Goal: Information Seeking & Learning: Check status

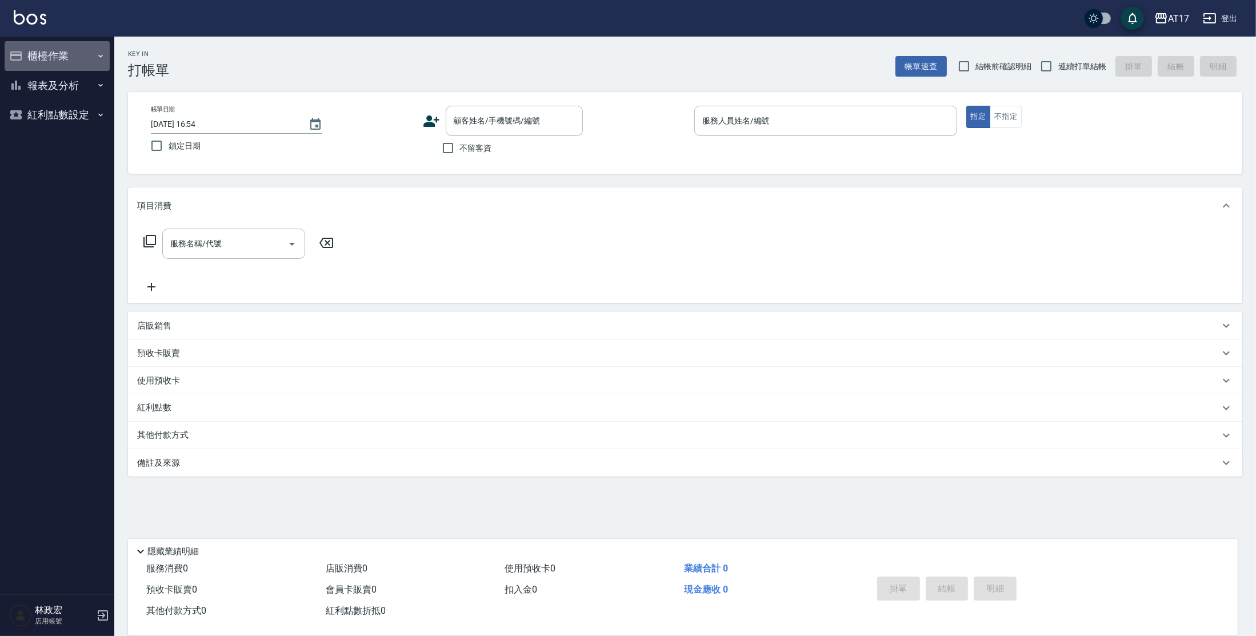
click at [68, 55] on button "櫃檯作業" at bounding box center [57, 56] width 105 height 30
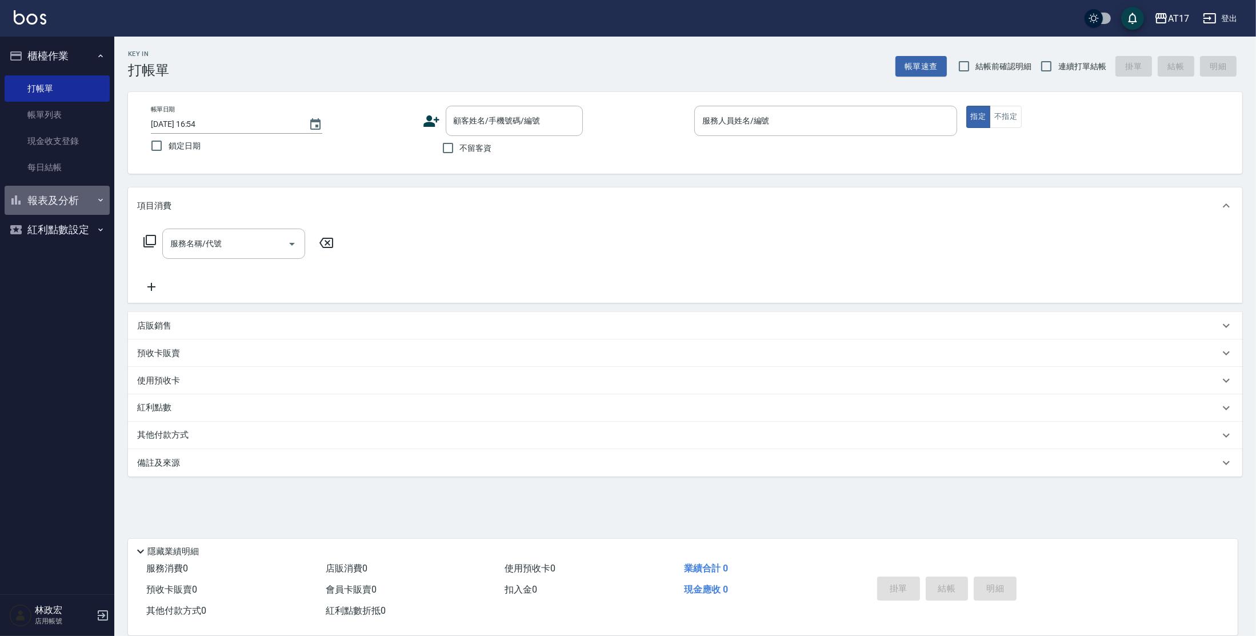
click at [77, 201] on button "報表及分析" at bounding box center [57, 201] width 105 height 30
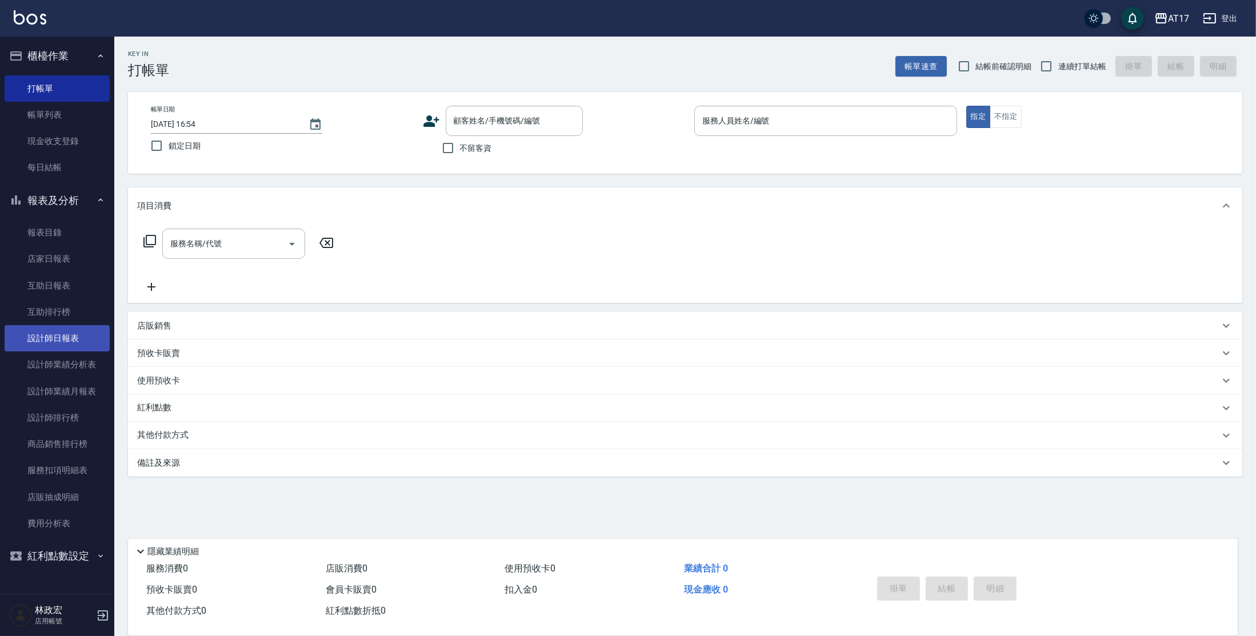
click at [60, 346] on link "設計師日報表" at bounding box center [57, 338] width 105 height 26
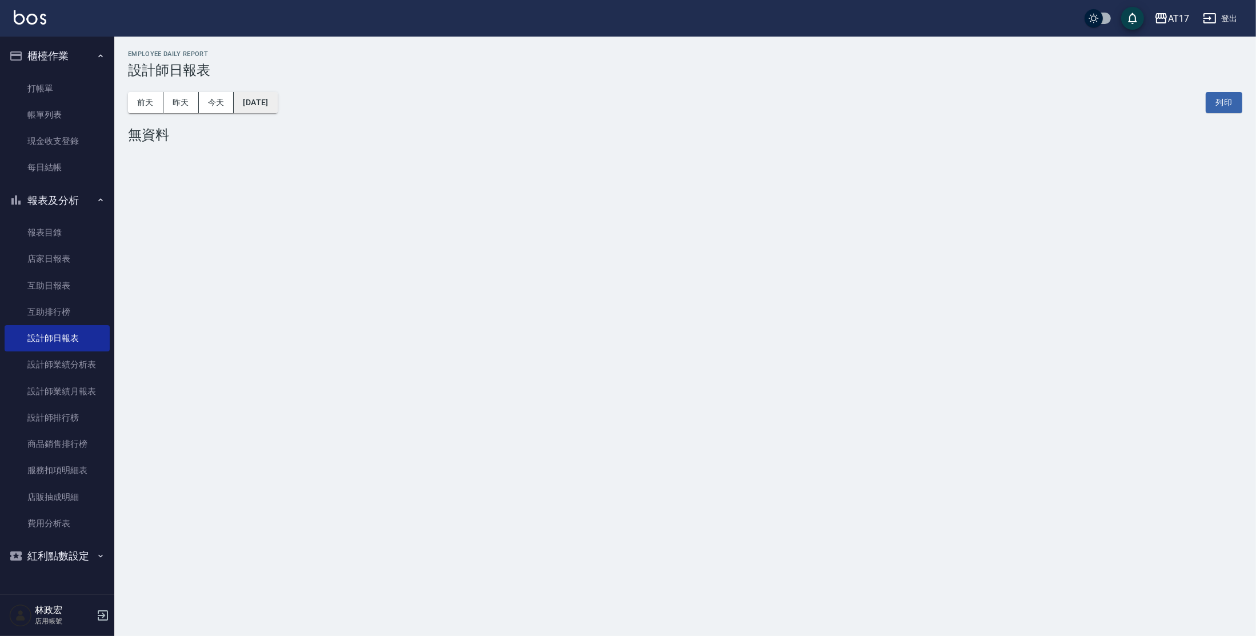
click at [267, 110] on button "[DATE]" at bounding box center [255, 102] width 43 height 21
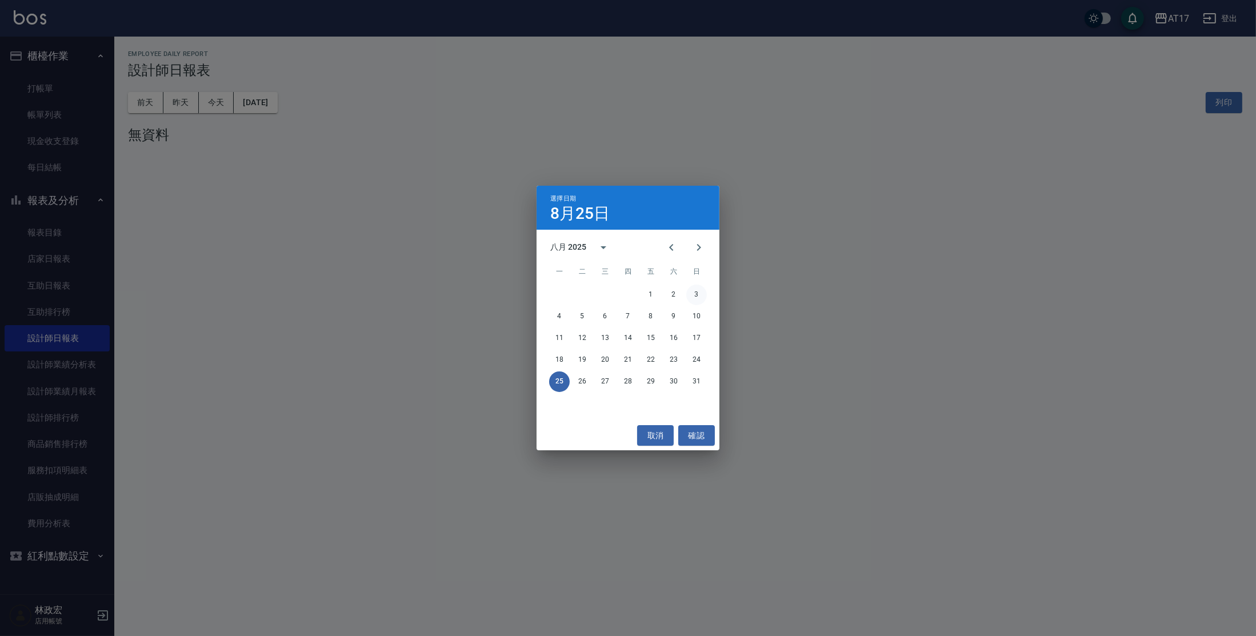
click at [694, 298] on button "3" at bounding box center [696, 295] width 21 height 21
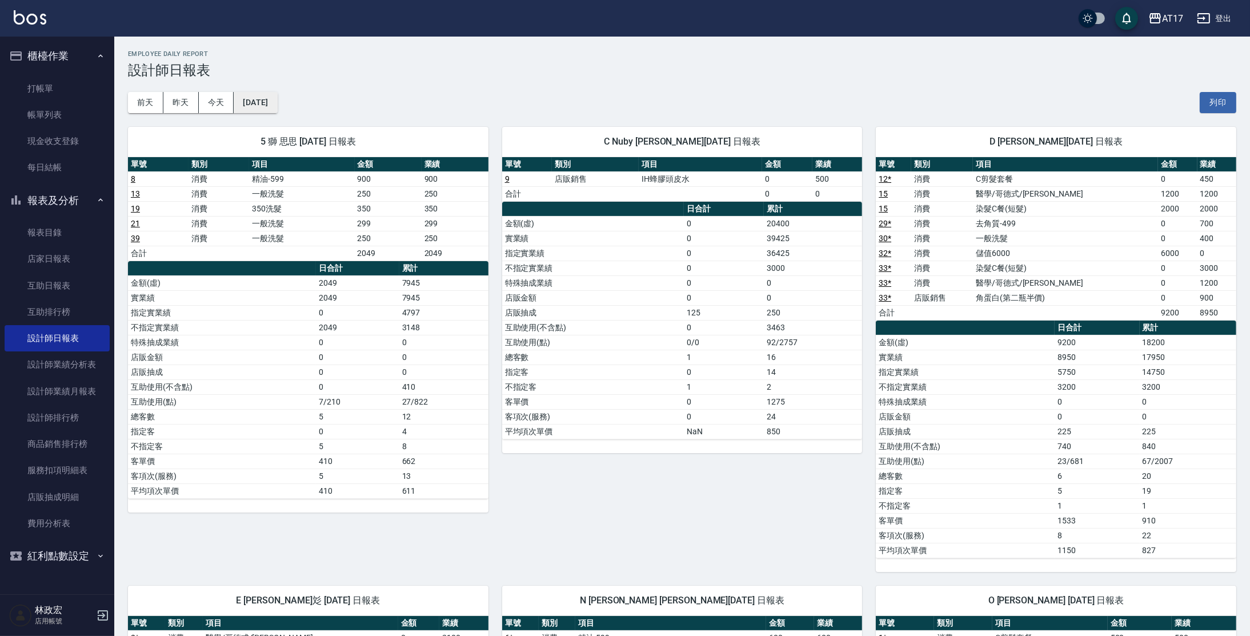
click at [277, 105] on button "[DATE]" at bounding box center [255, 102] width 43 height 21
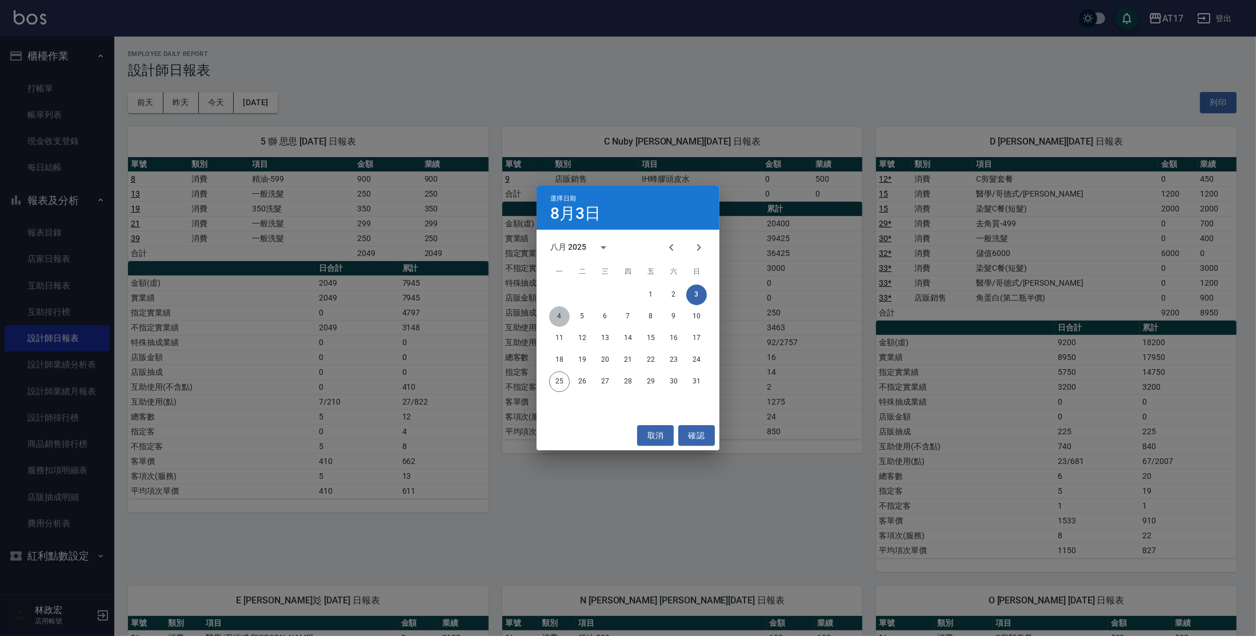
click at [566, 315] on button "4" at bounding box center [559, 316] width 21 height 21
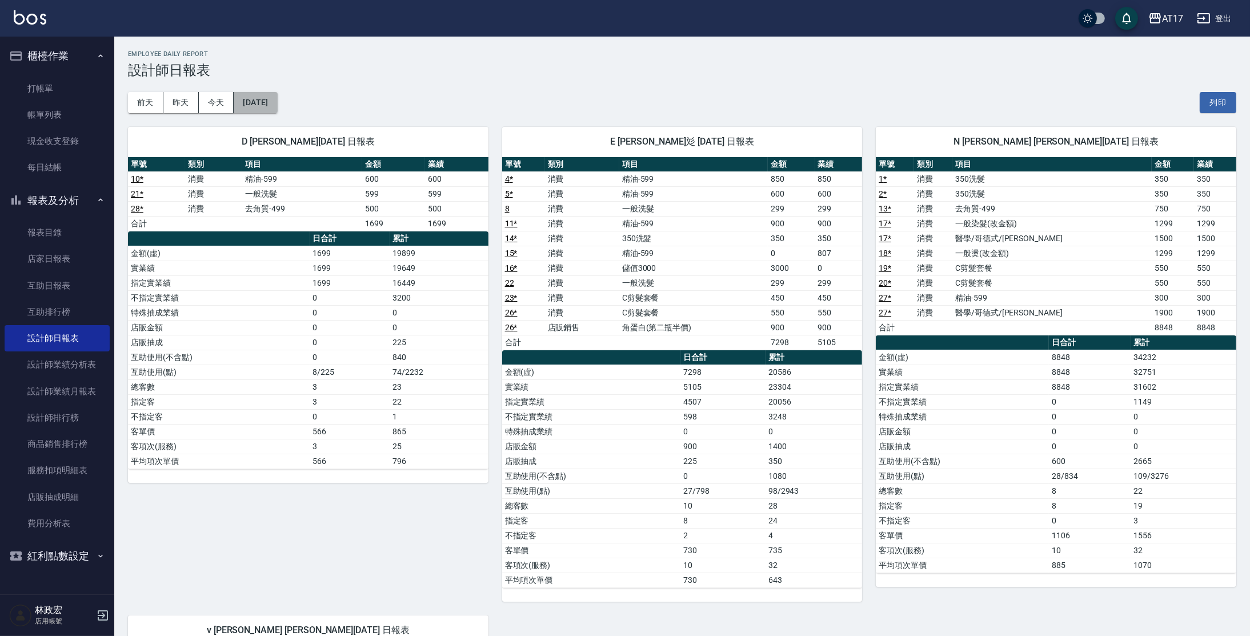
click at [259, 102] on button "[DATE]" at bounding box center [255, 102] width 43 height 21
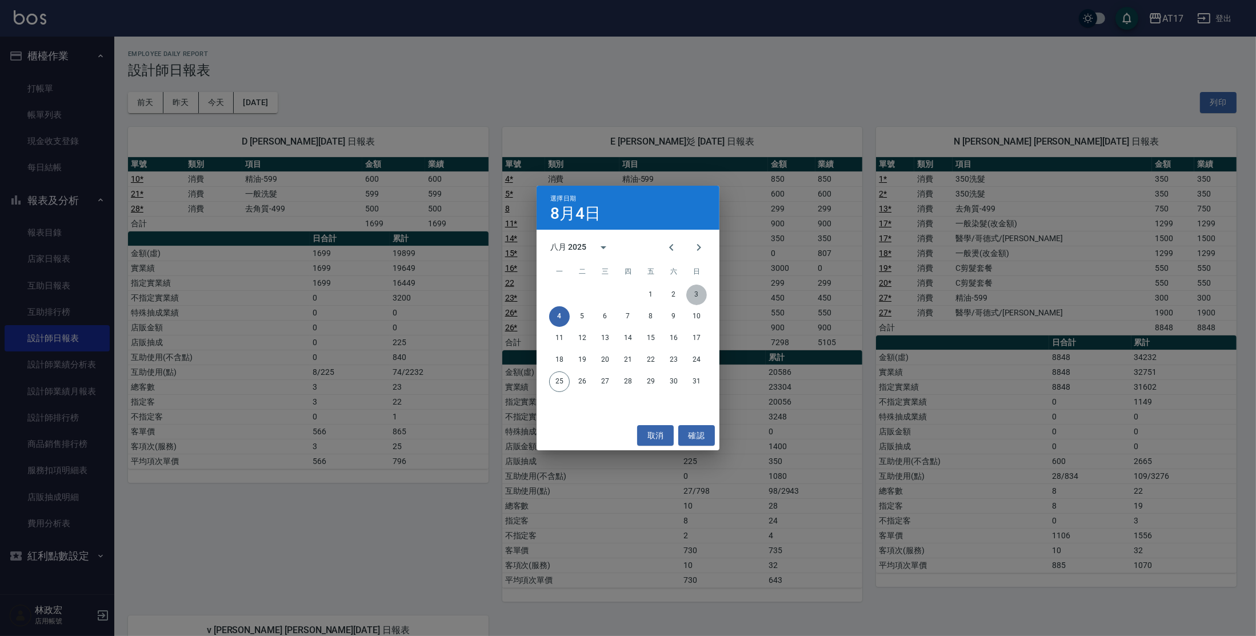
click at [702, 296] on button "3" at bounding box center [696, 295] width 21 height 21
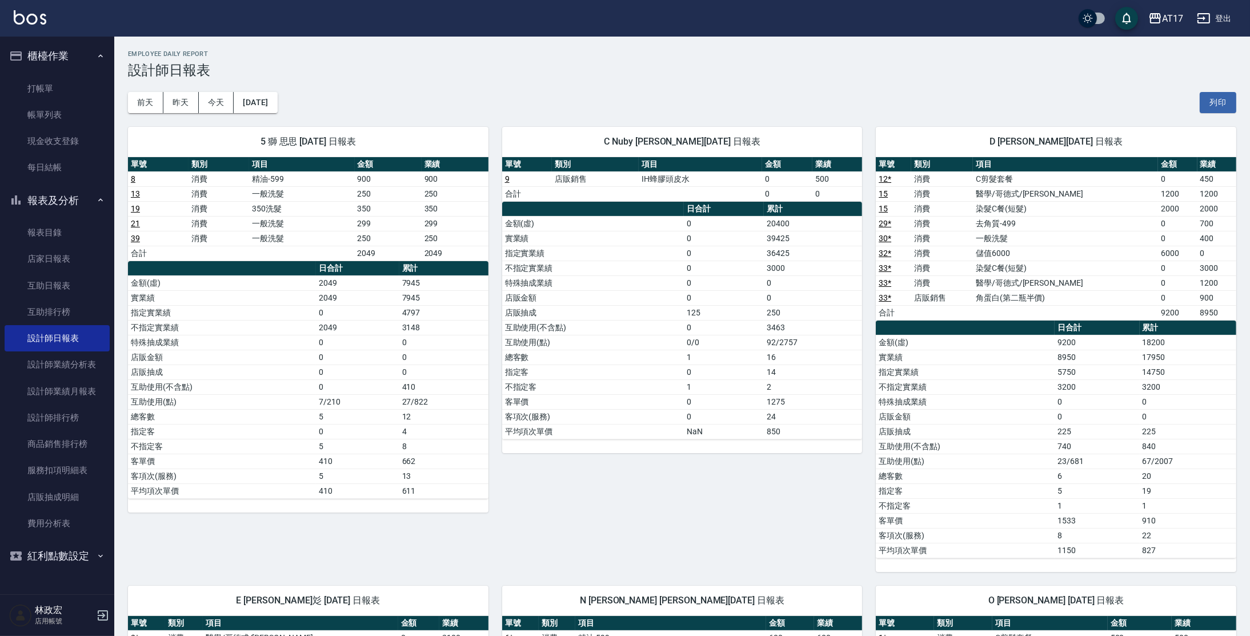
click at [288, 91] on div "[DATE] [DATE] [DATE] [DATE] 列印" at bounding box center [682, 102] width 1109 height 49
click at [277, 94] on button "[DATE]" at bounding box center [255, 102] width 43 height 21
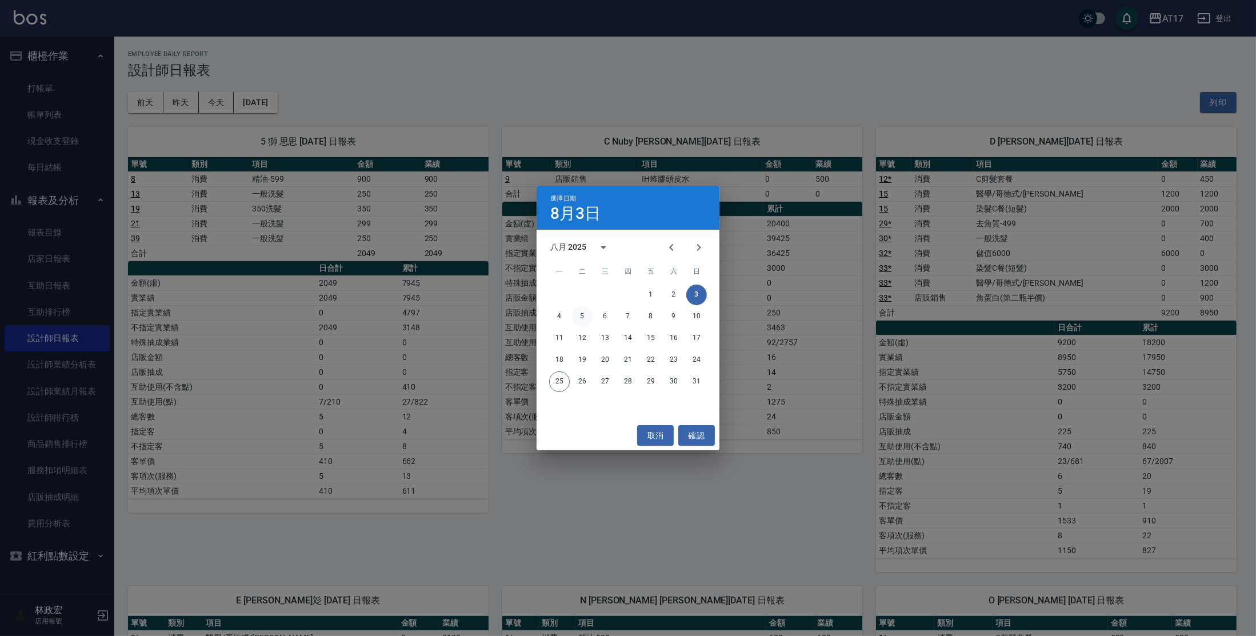
click at [589, 319] on div "4 5 6 7 8 9 10" at bounding box center [628, 316] width 183 height 21
click at [589, 319] on button "5" at bounding box center [582, 316] width 21 height 21
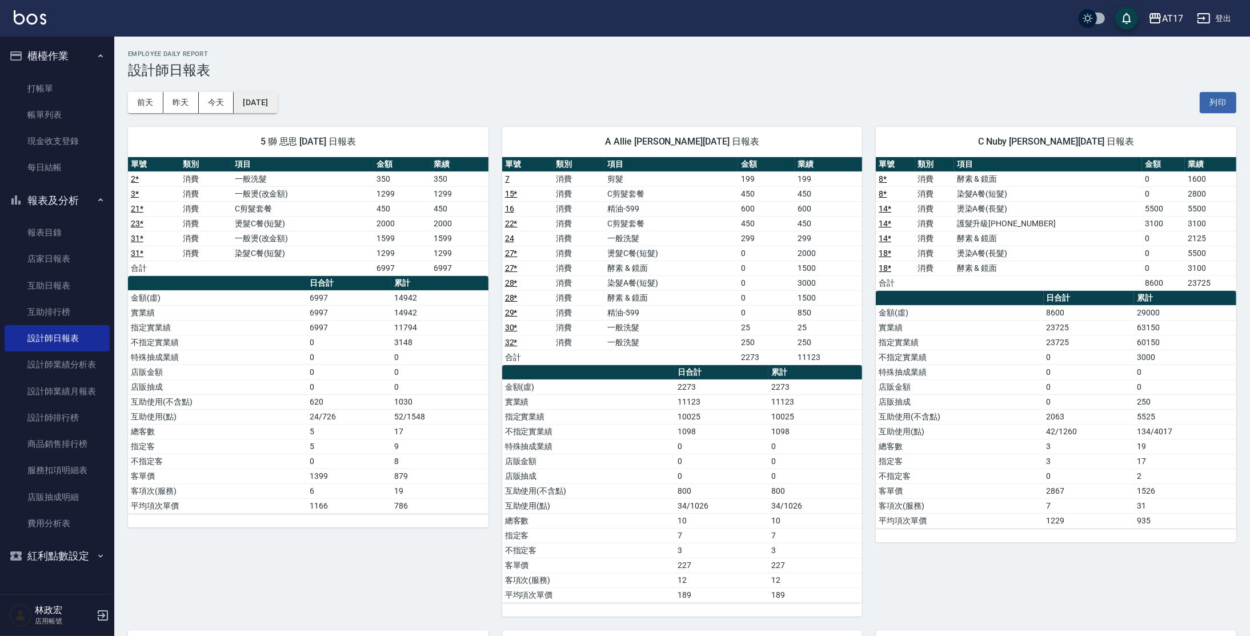
click at [277, 97] on button "[DATE]" at bounding box center [255, 102] width 43 height 21
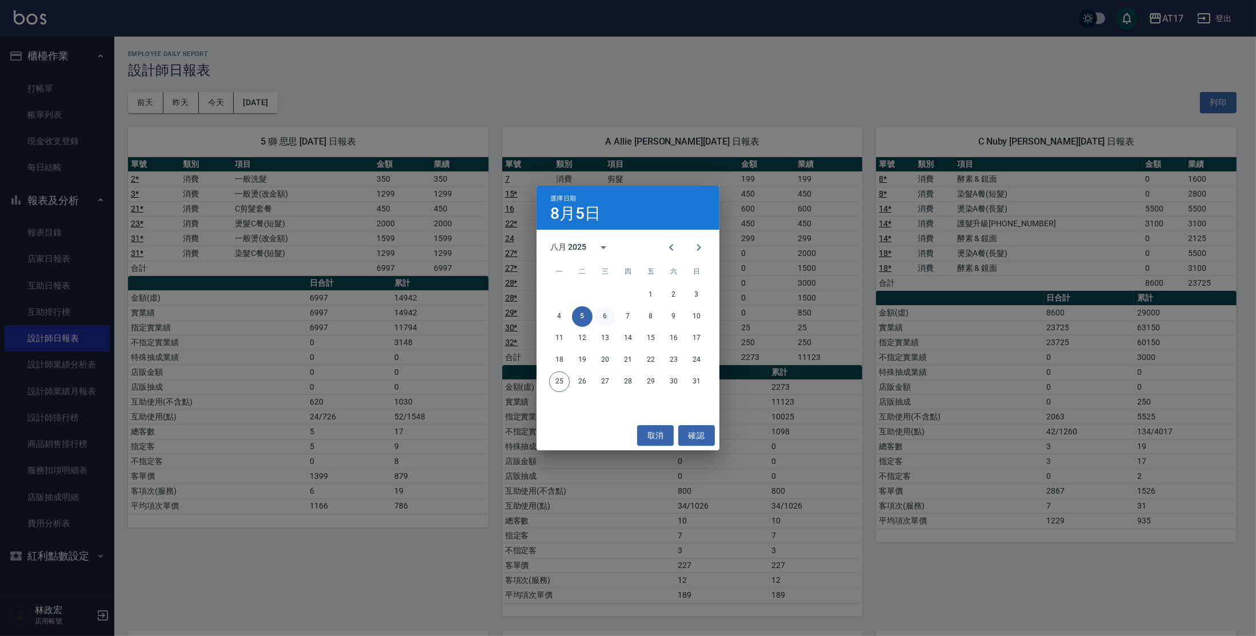
click at [610, 319] on button "6" at bounding box center [605, 316] width 21 height 21
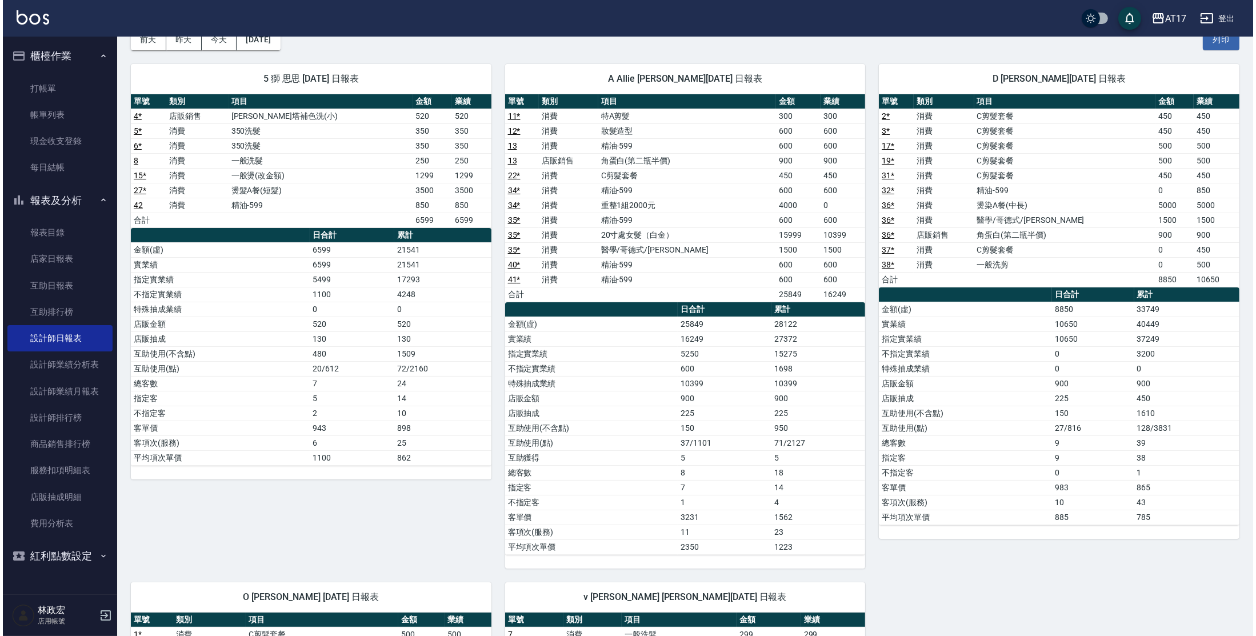
scroll to position [7, 0]
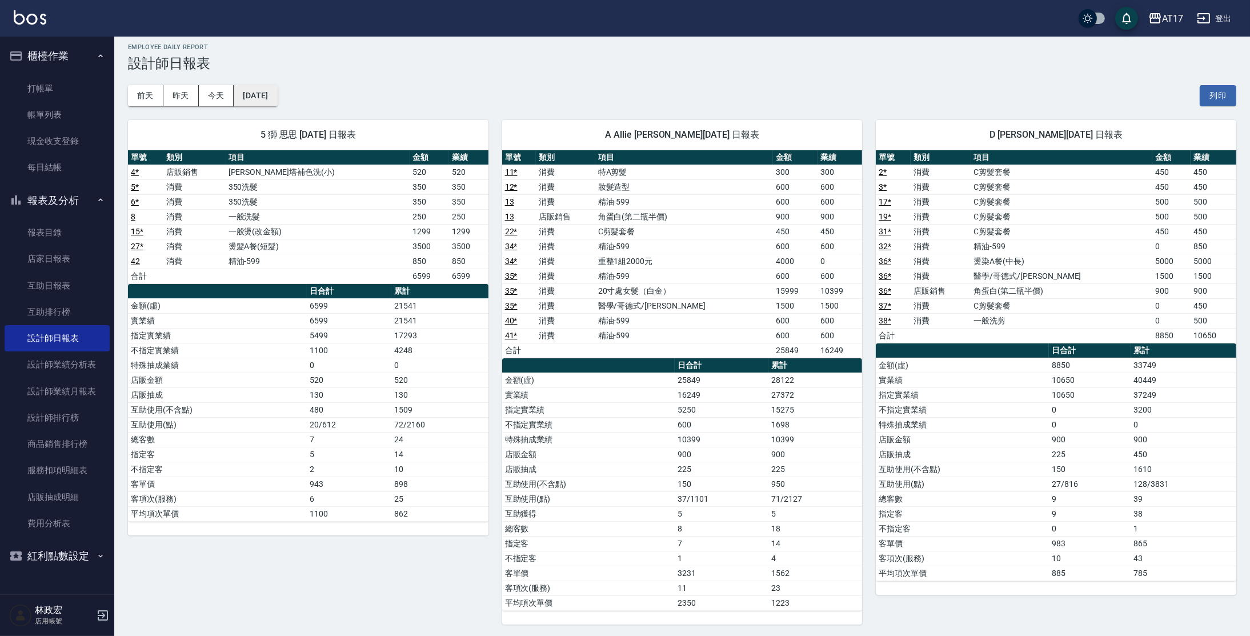
click at [254, 89] on button "[DATE]" at bounding box center [255, 95] width 43 height 21
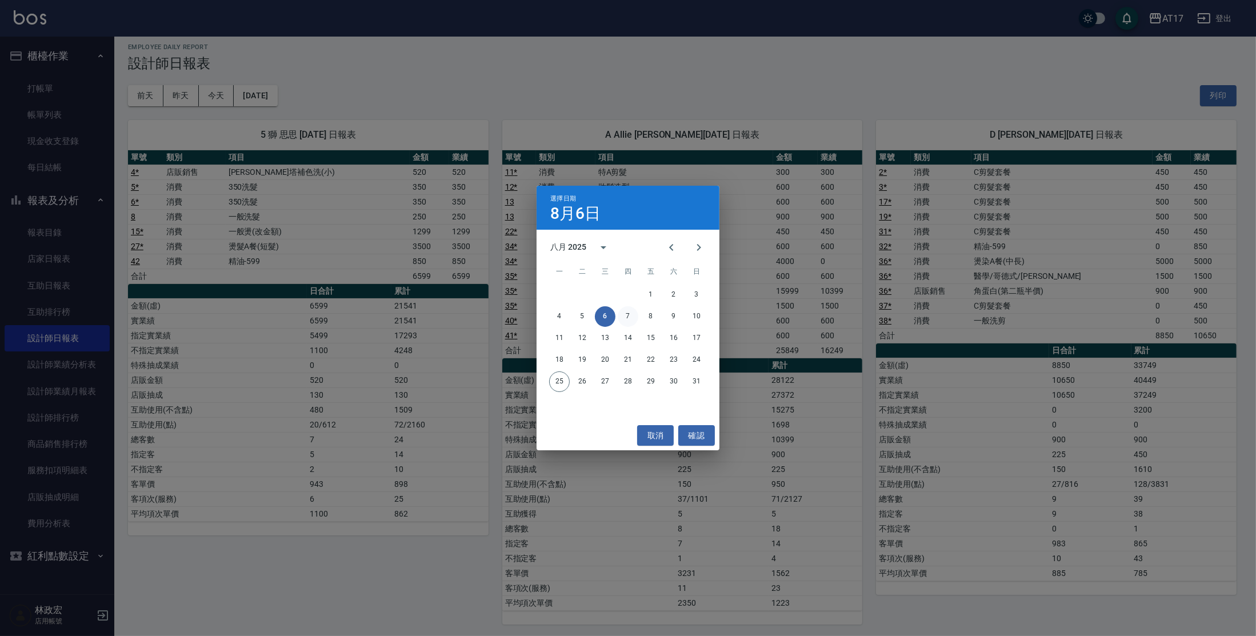
click at [629, 317] on button "7" at bounding box center [628, 316] width 21 height 21
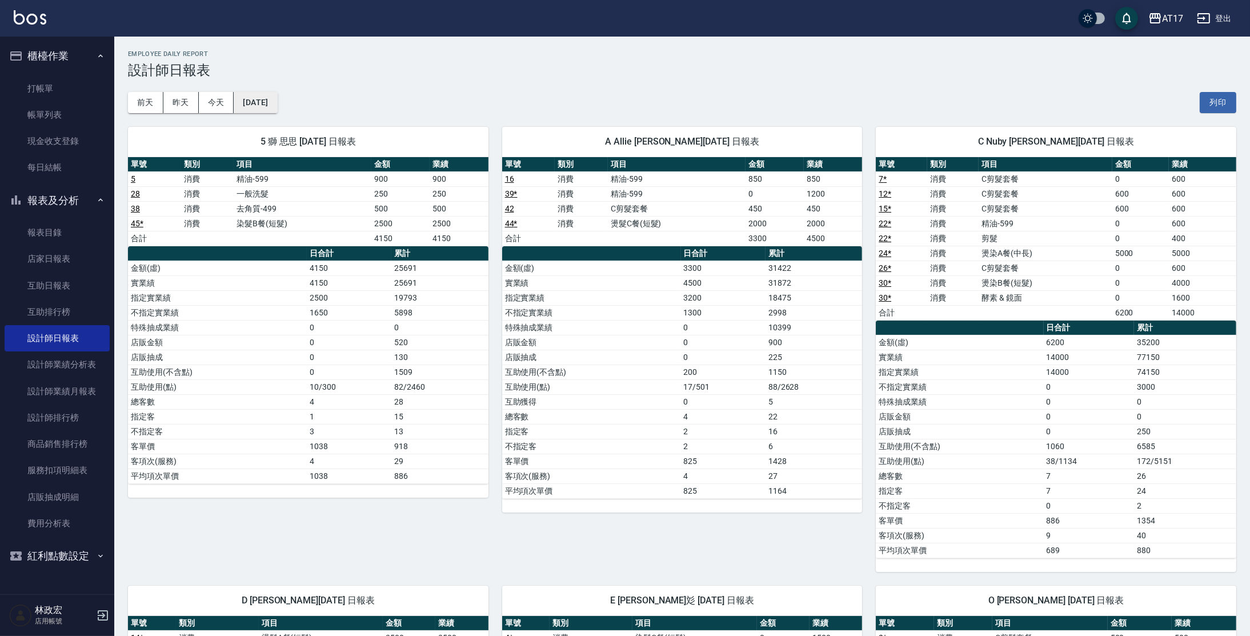
click at [277, 105] on button "[DATE]" at bounding box center [255, 102] width 43 height 21
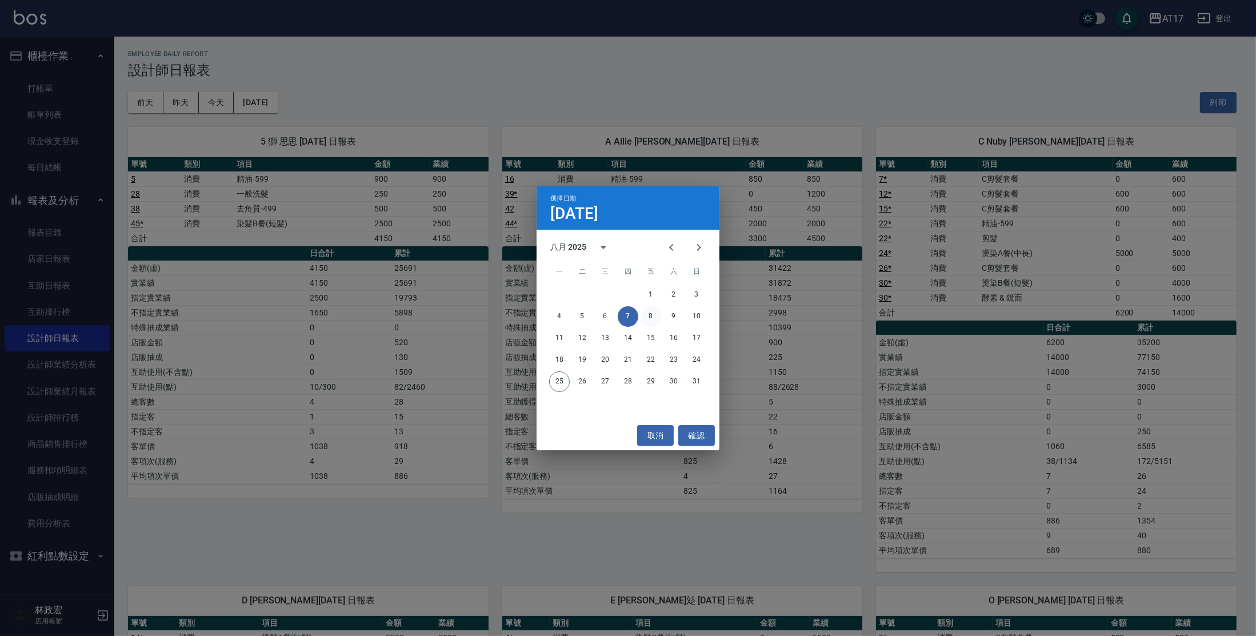
click at [650, 315] on button "8" at bounding box center [651, 316] width 21 height 21
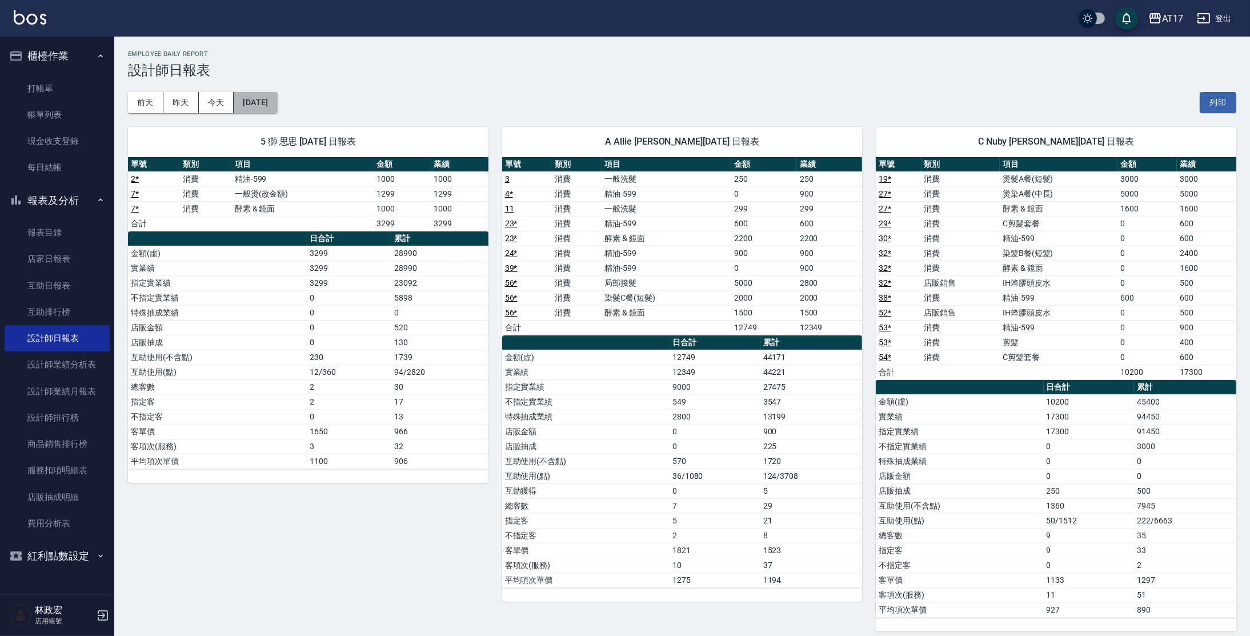
click at [273, 98] on button "[DATE]" at bounding box center [255, 102] width 43 height 21
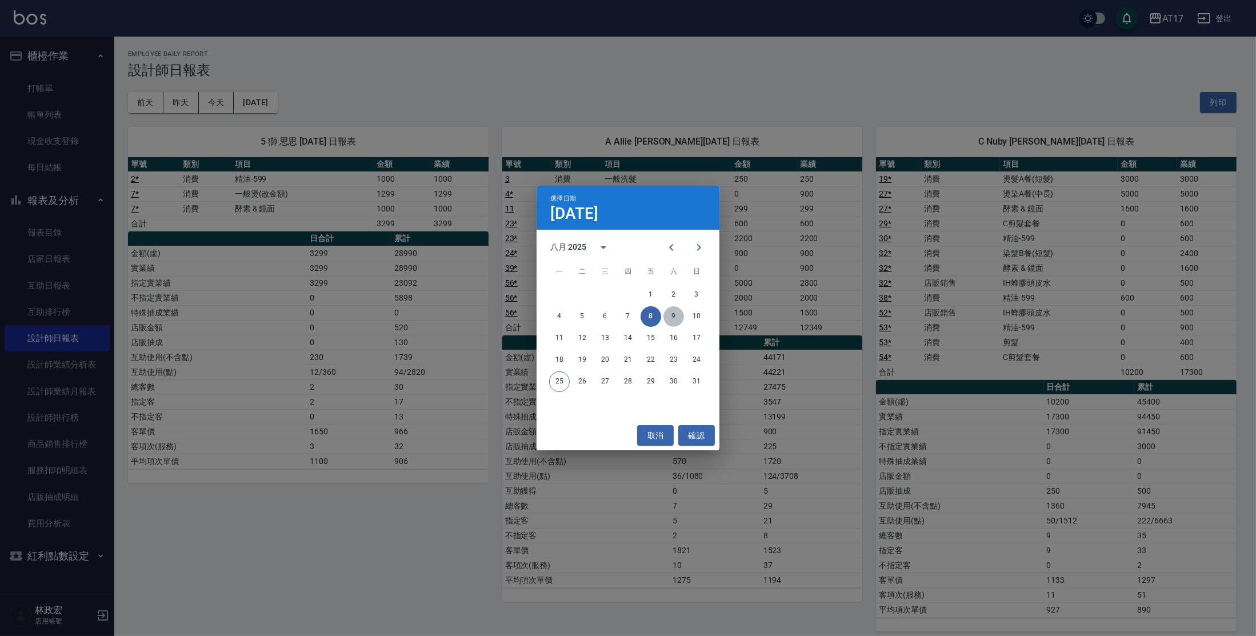
click at [673, 319] on button "9" at bounding box center [673, 316] width 21 height 21
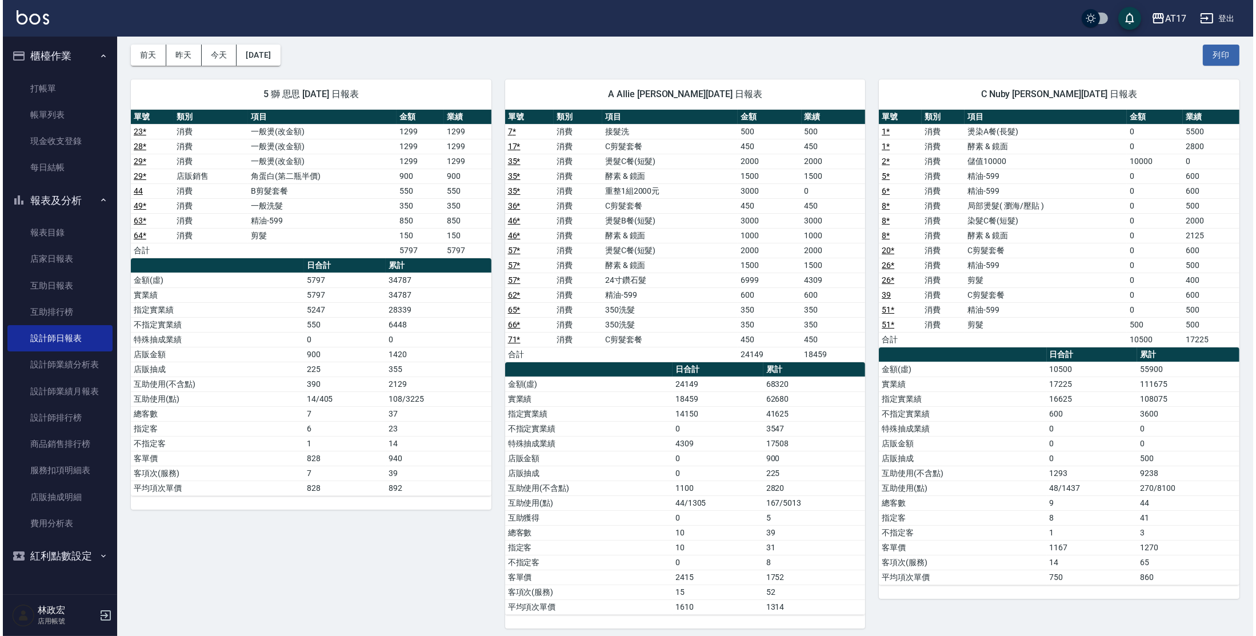
scroll to position [39, 0]
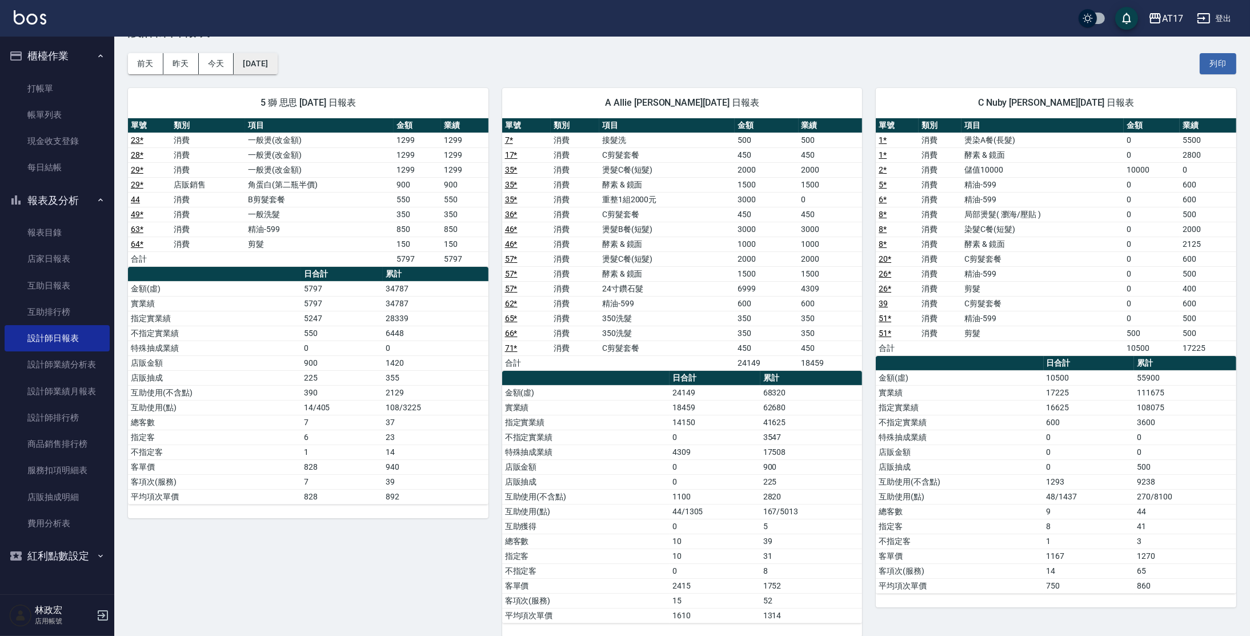
click at [264, 69] on button "[DATE]" at bounding box center [255, 63] width 43 height 21
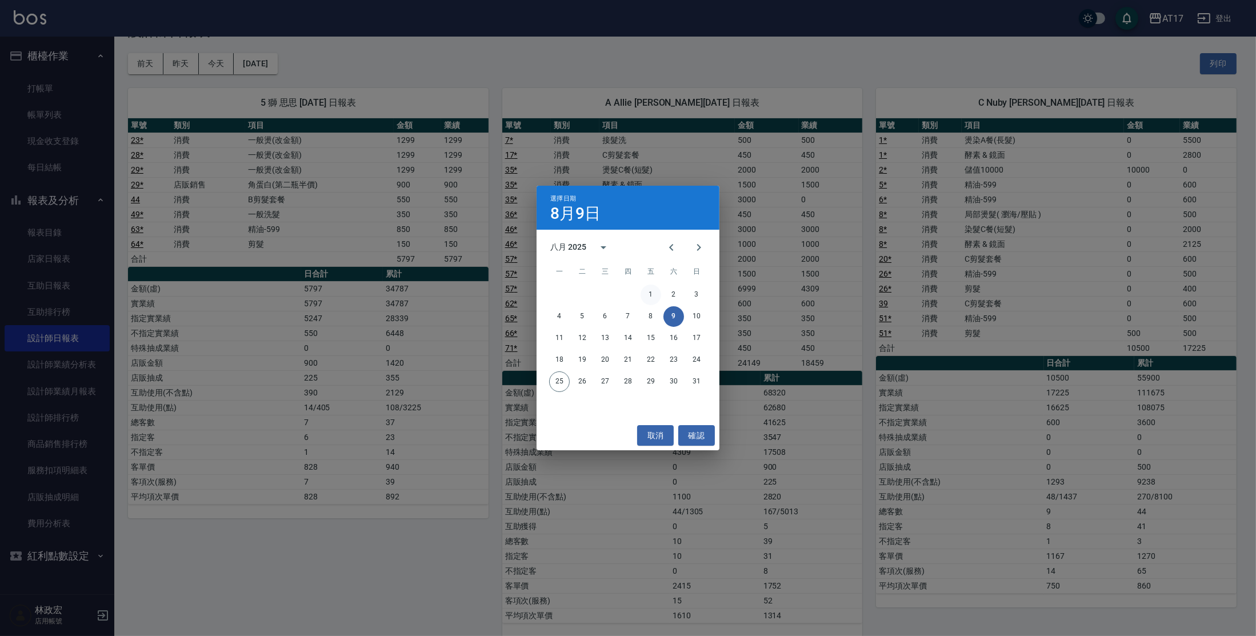
click at [651, 293] on button "1" at bounding box center [651, 295] width 21 height 21
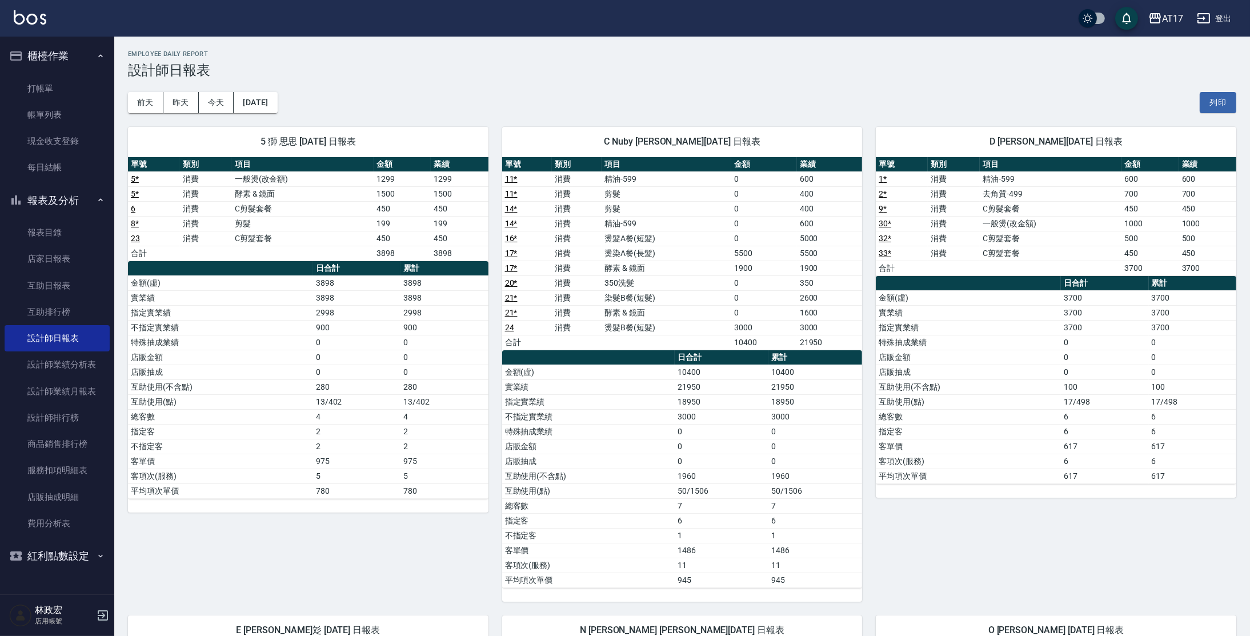
click at [255, 113] on div "5 獅 思思 [DATE] 日報表 單號 類別 項目 金額 業績 5 * 消費 一般燙(改金額) 1299 1299 5 * 消費 酵素 & 鏡面 1500 …" at bounding box center [301, 357] width 374 height 489
click at [257, 108] on button "[DATE]" at bounding box center [255, 102] width 43 height 21
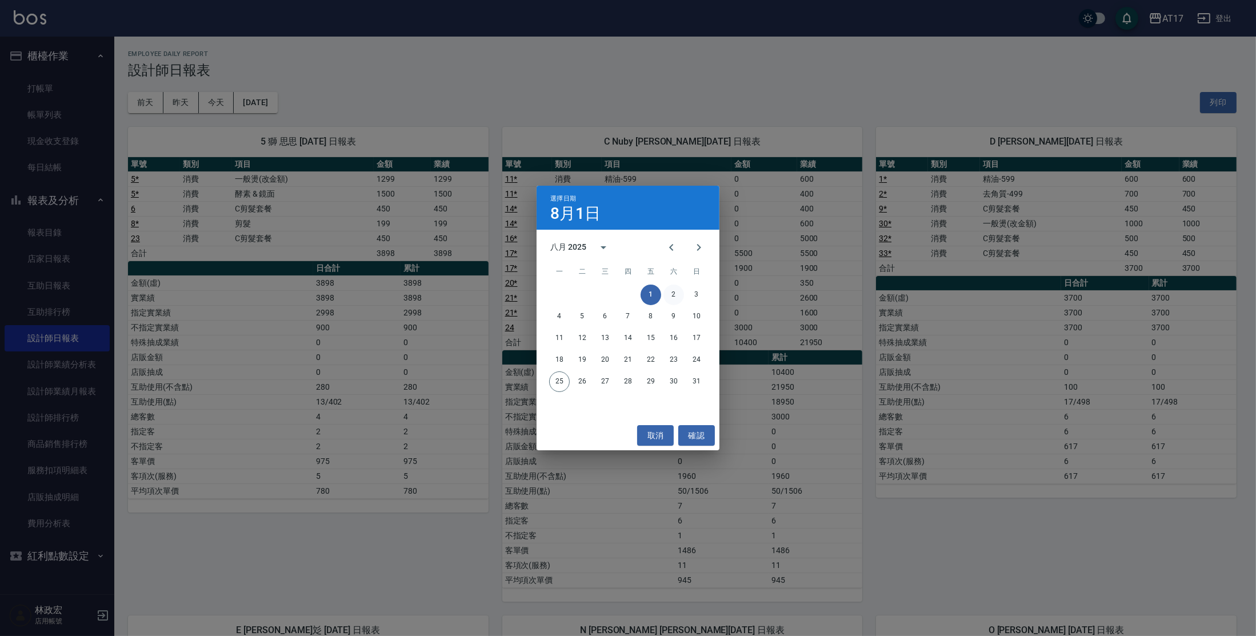
click at [671, 294] on button "2" at bounding box center [673, 295] width 21 height 21
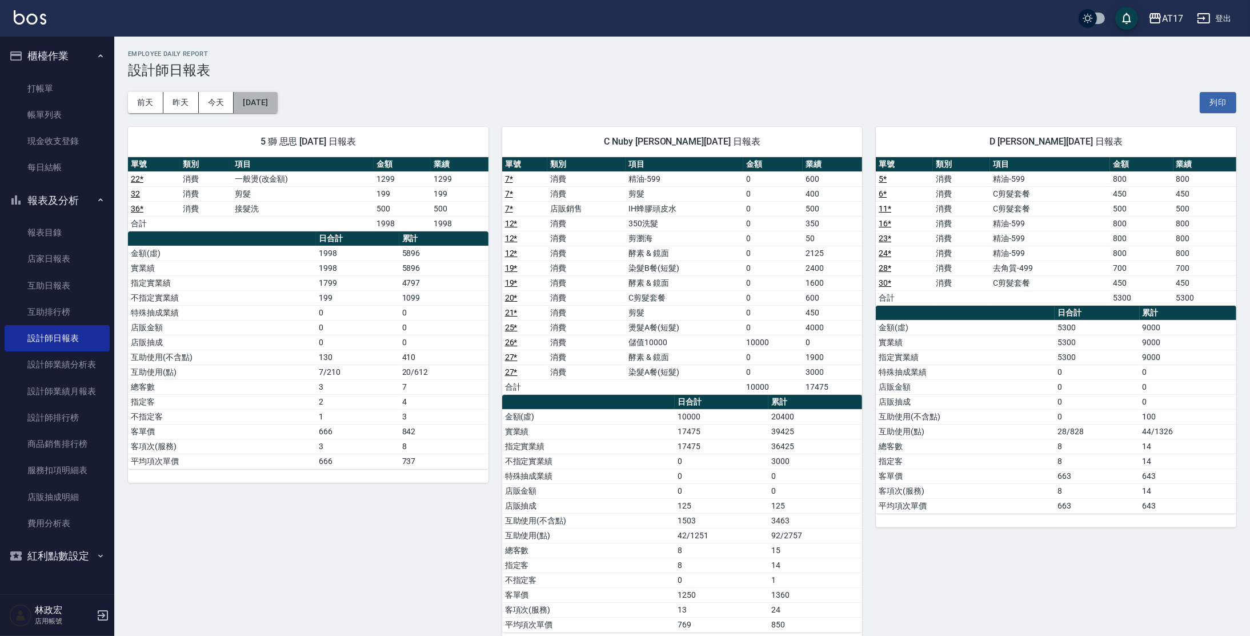
click at [266, 110] on button "[DATE]" at bounding box center [255, 102] width 43 height 21
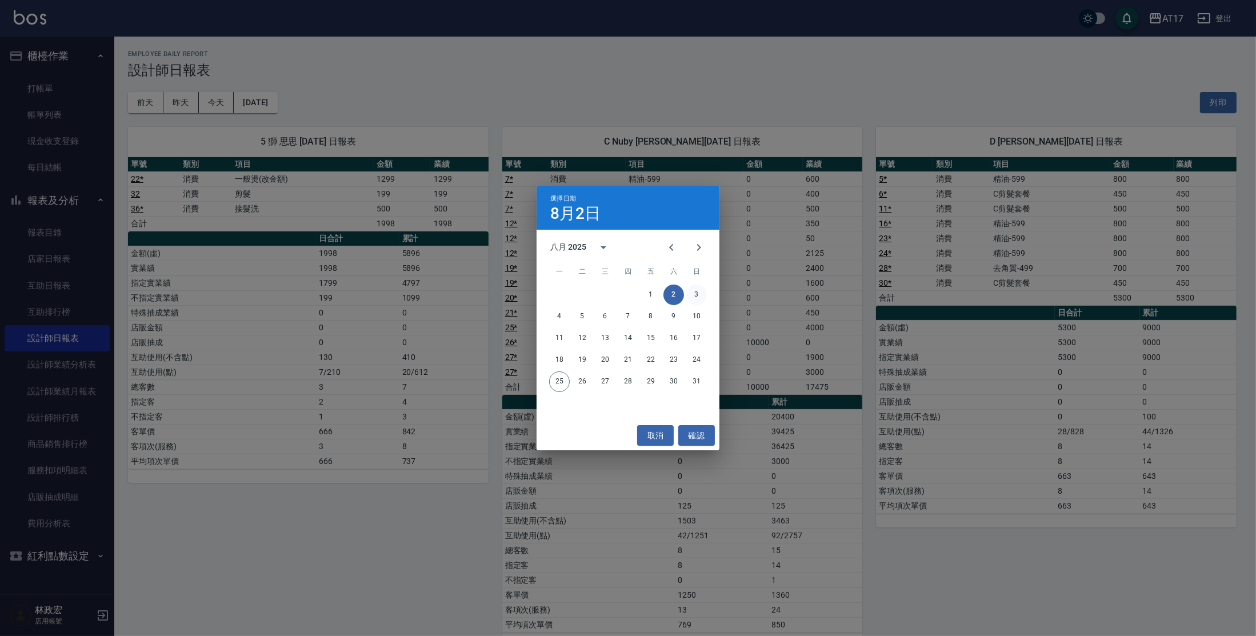
click at [695, 291] on button "3" at bounding box center [696, 295] width 21 height 21
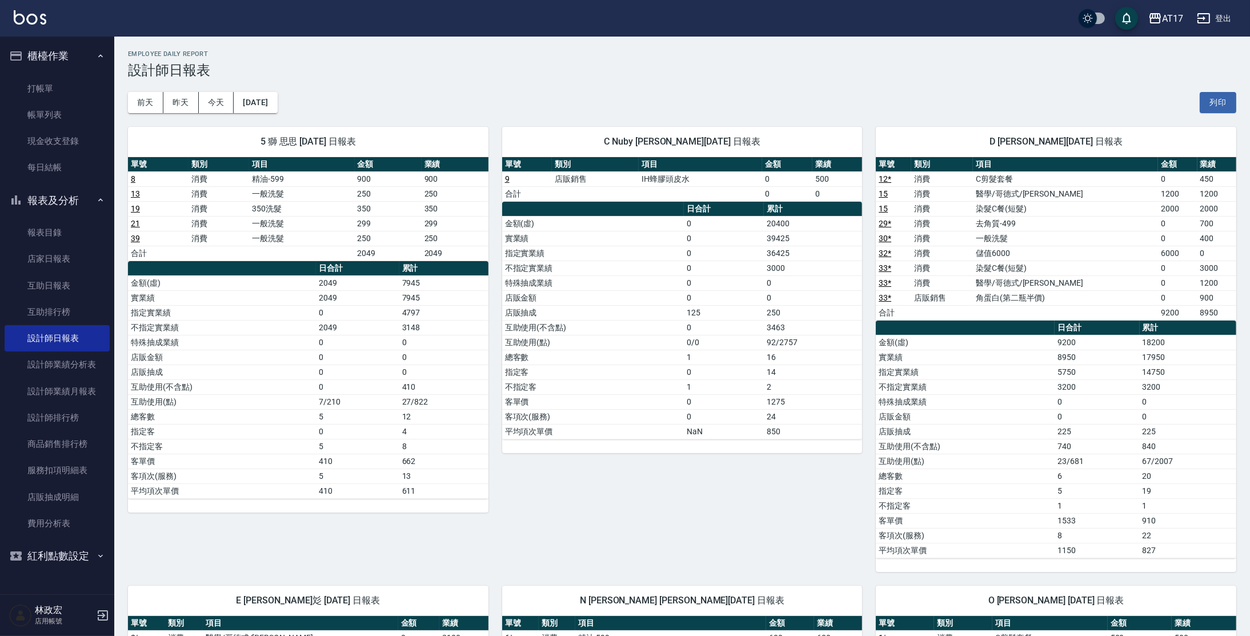
click at [270, 86] on div "[DATE] [DATE] [DATE] [DATE] 列印" at bounding box center [682, 102] width 1109 height 49
click at [265, 98] on button "[DATE]" at bounding box center [255, 102] width 43 height 21
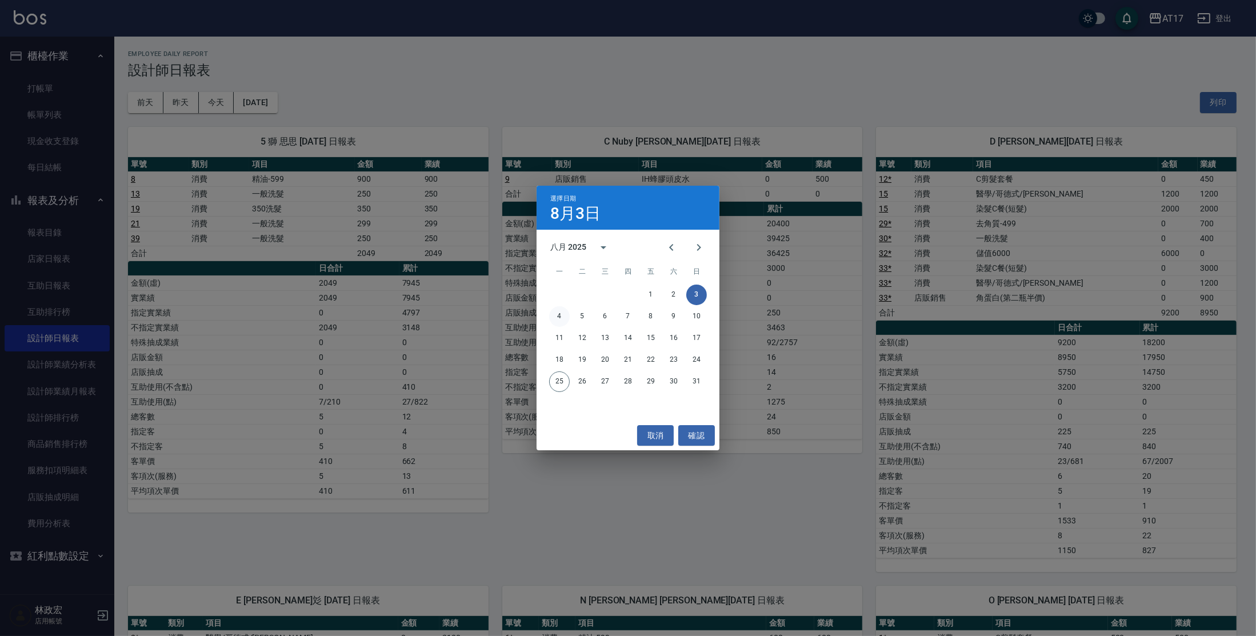
click at [565, 313] on button "4" at bounding box center [559, 316] width 21 height 21
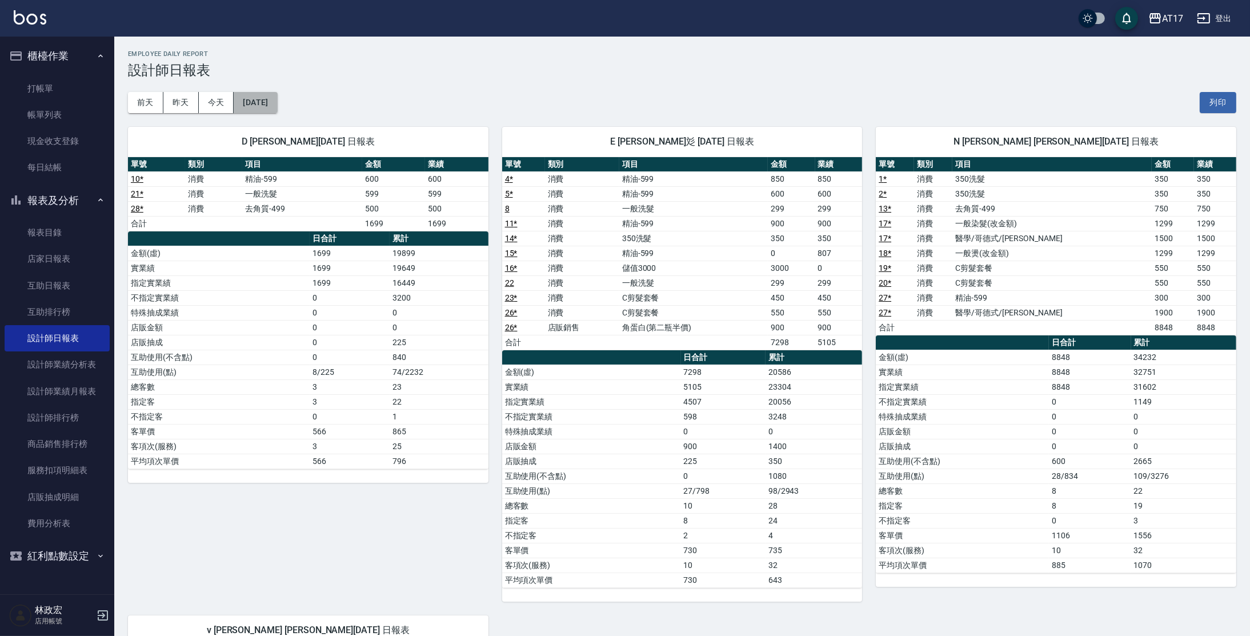
click at [263, 110] on button "[DATE]" at bounding box center [255, 102] width 43 height 21
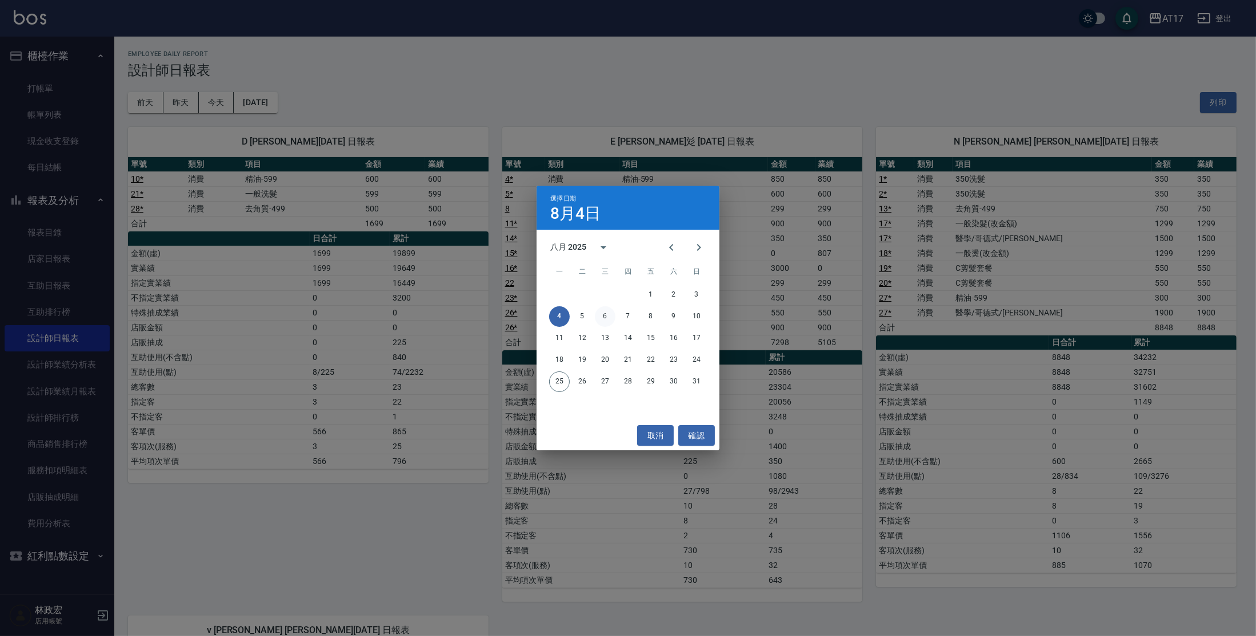
click at [595, 317] on button "6" at bounding box center [605, 316] width 21 height 21
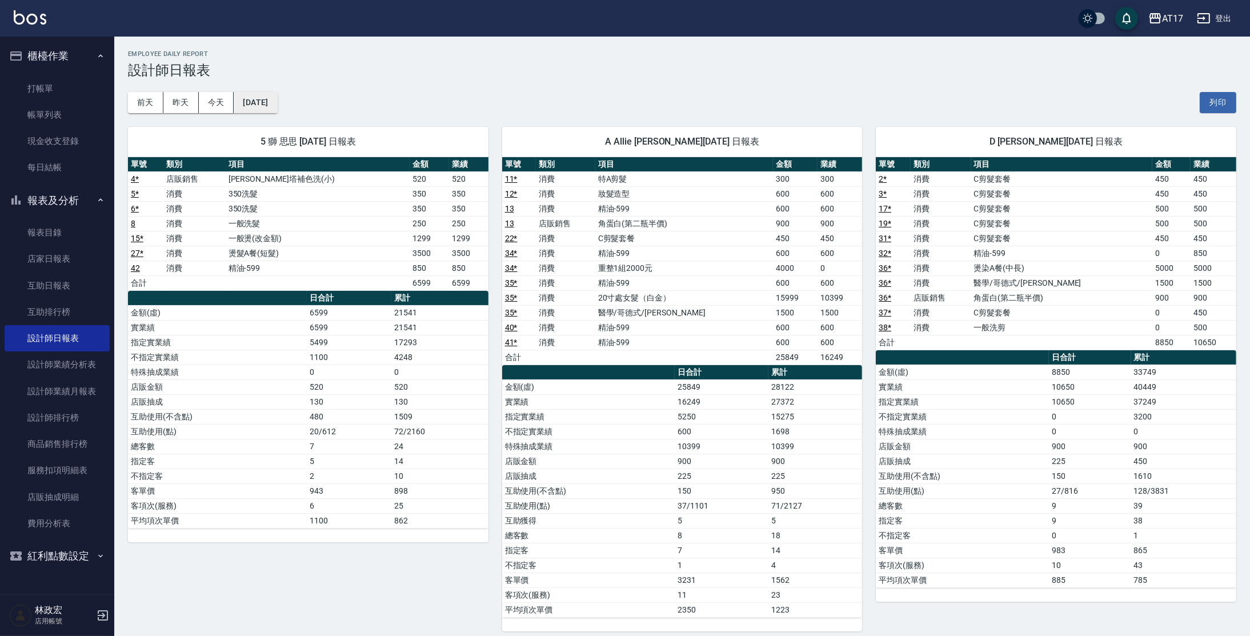
click at [270, 108] on button "[DATE]" at bounding box center [255, 102] width 43 height 21
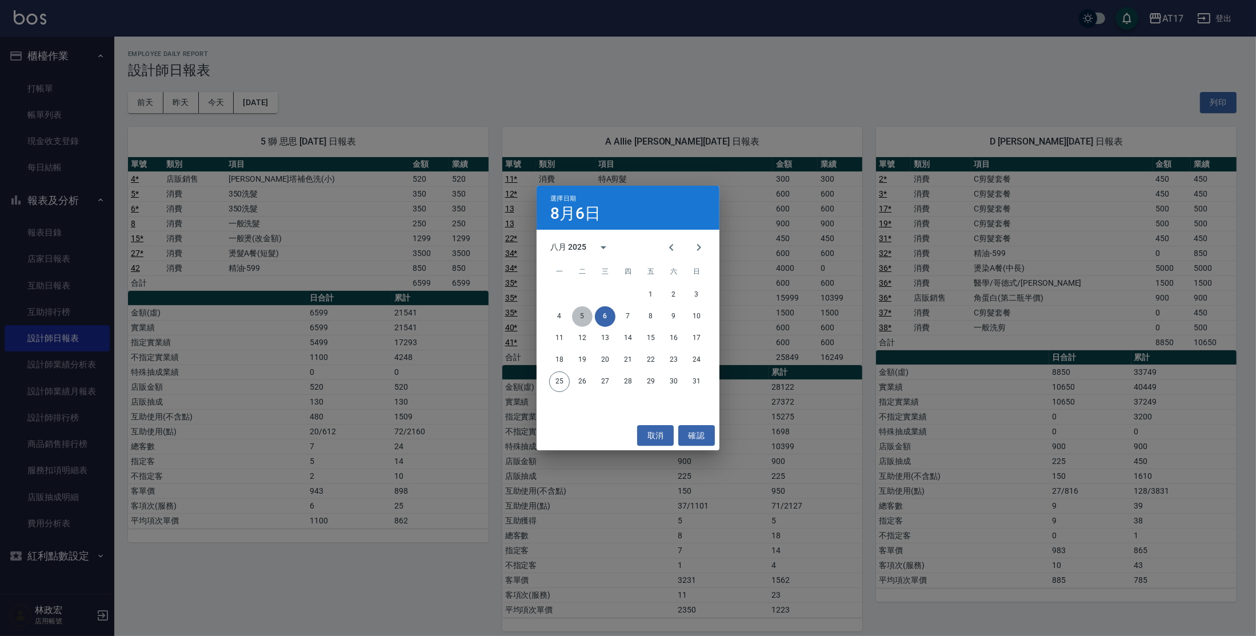
click at [585, 313] on button "5" at bounding box center [582, 316] width 21 height 21
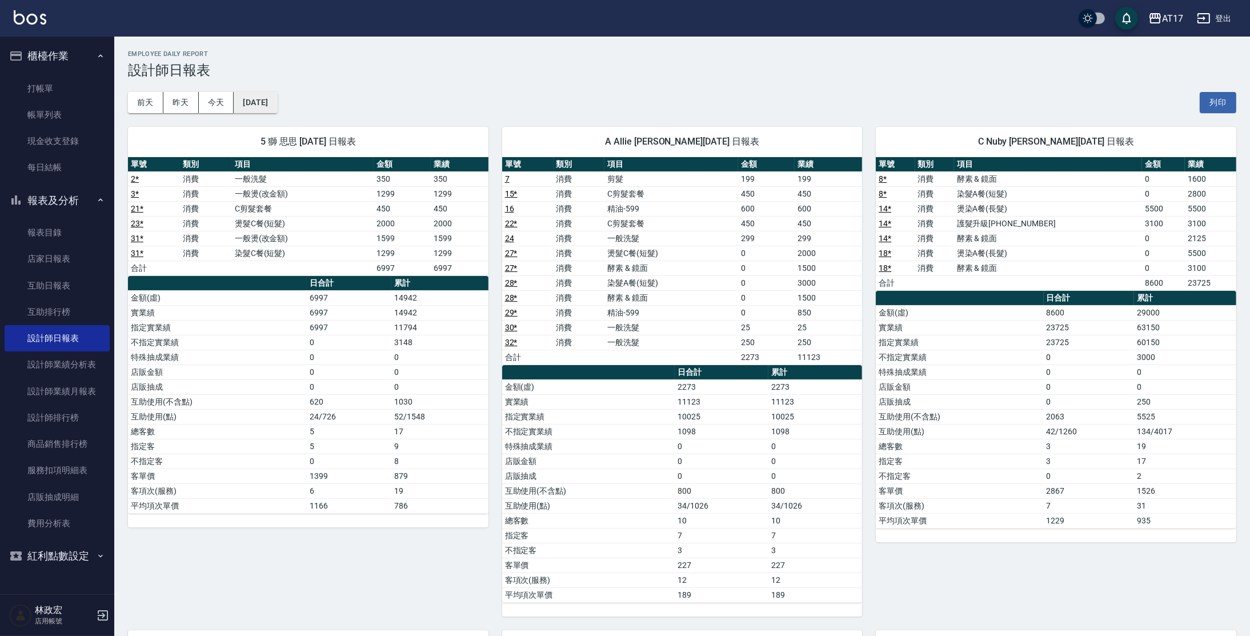
click at [275, 109] on button "[DATE]" at bounding box center [255, 102] width 43 height 21
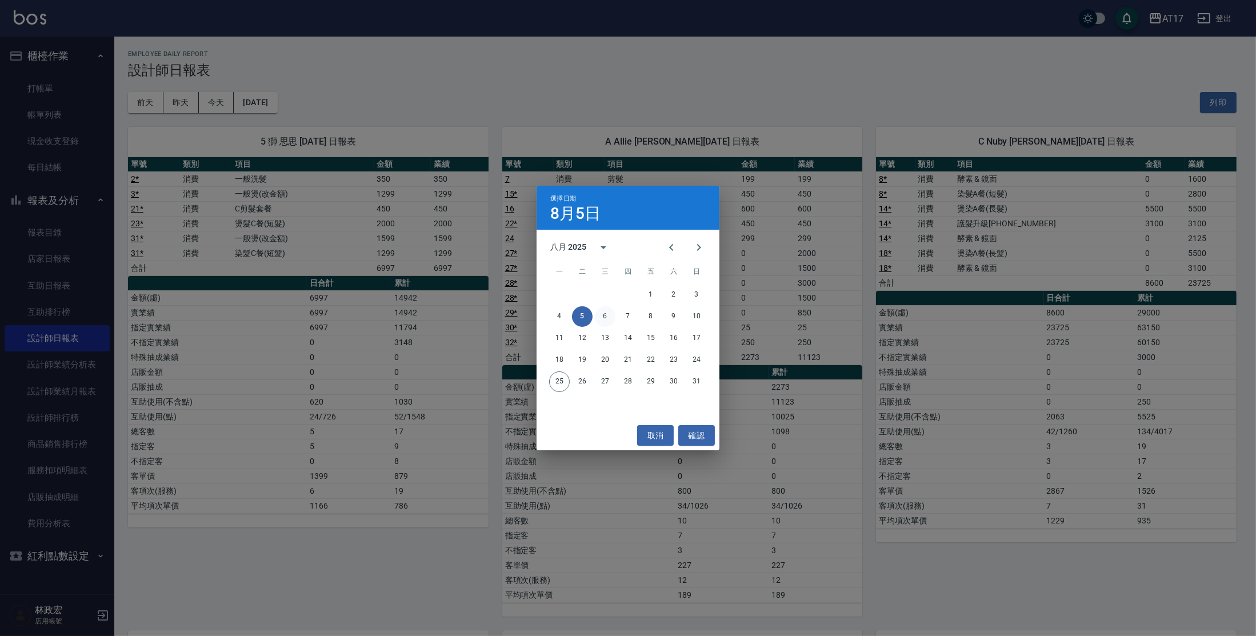
click at [608, 317] on button "6" at bounding box center [605, 316] width 21 height 21
